Goal: Navigation & Orientation: Find specific page/section

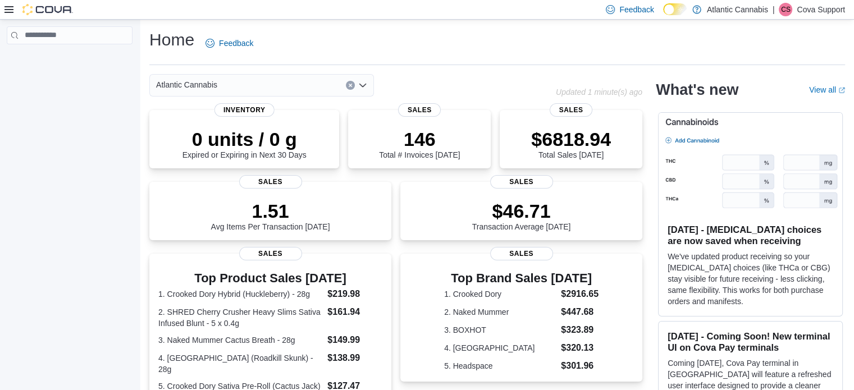
click at [820, 12] on p "Cova Support" at bounding box center [821, 9] width 48 height 13
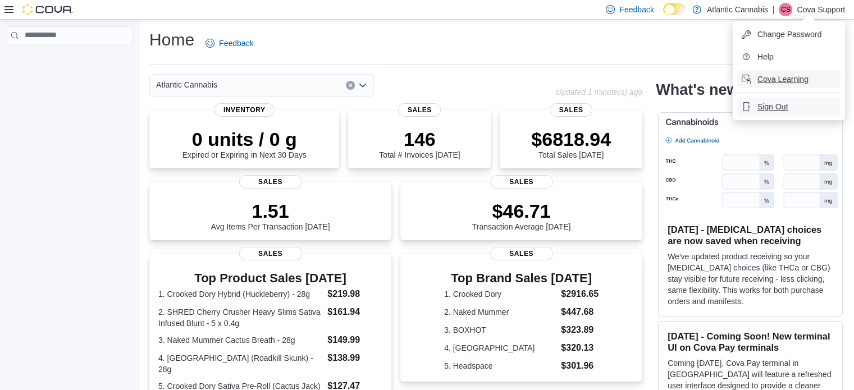
drag, startPoint x: 804, startPoint y: 104, endPoint x: 811, endPoint y: 84, distance: 21.3
click at [804, 104] on button "Sign Out" at bounding box center [788, 107] width 103 height 18
